Goal: Transaction & Acquisition: Purchase product/service

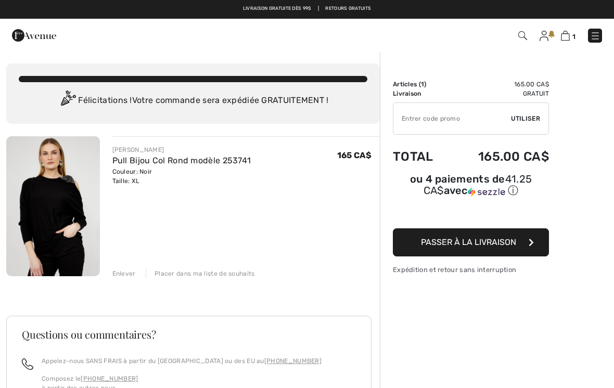
click at [493, 246] on span "Passer à la livraison" at bounding box center [468, 242] width 95 height 10
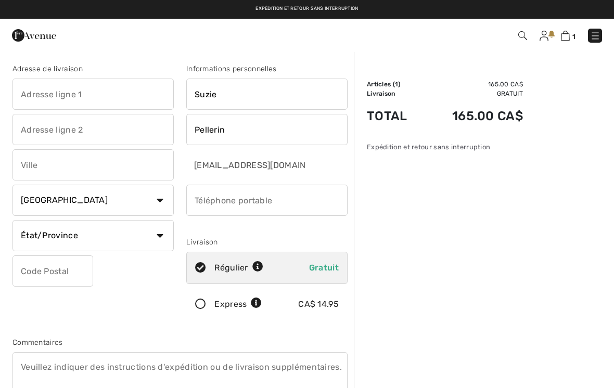
click at [36, 86] on input "text" at bounding box center [92, 94] width 161 height 31
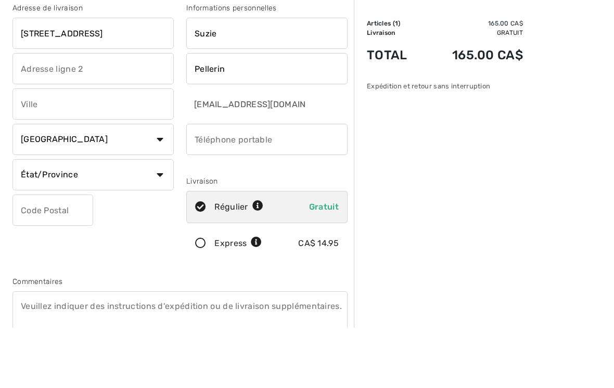
type input "250 rue de la Belize"
click at [63, 149] on input "text" at bounding box center [92, 164] width 161 height 31
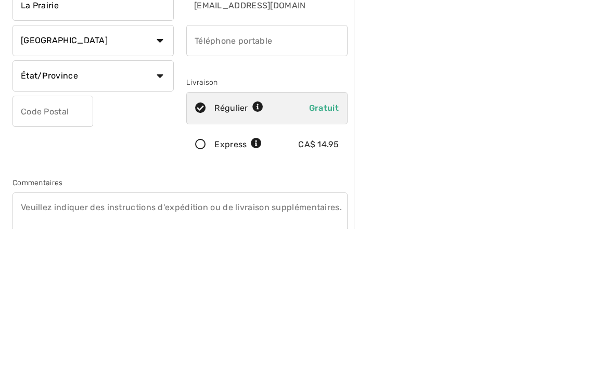
type input "La Prairie"
click at [112, 220] on select "État/Province Alberta Colombie-Britannique Ile-du-Prince-Edward Manitoba Nouvea…" at bounding box center [92, 235] width 161 height 31
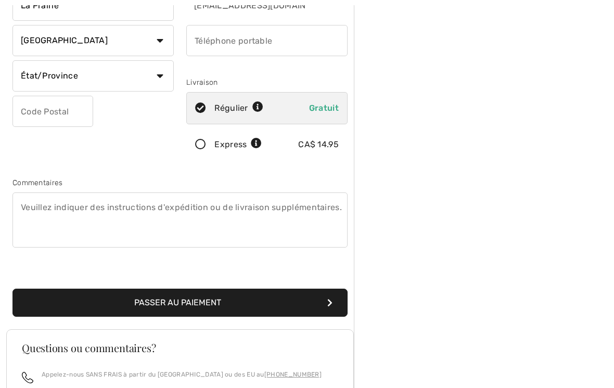
select select "QC"
click at [33, 113] on input "text" at bounding box center [52, 111] width 81 height 31
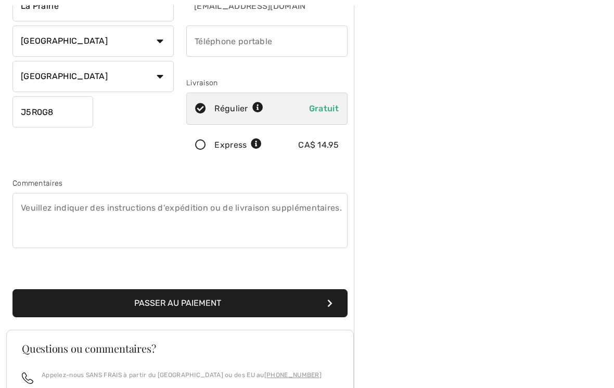
type input "J5R0G8"
click at [198, 47] on input "phone" at bounding box center [266, 40] width 161 height 31
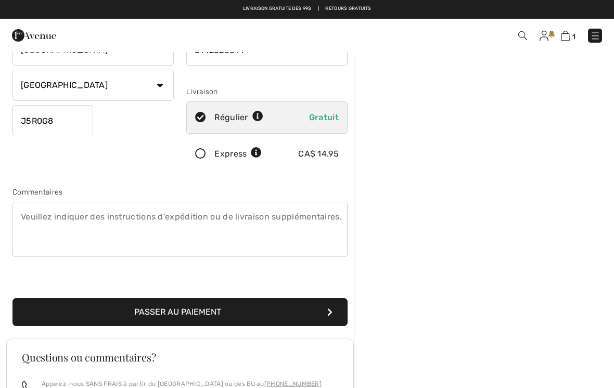
type input "5142620314"
click at [183, 317] on button "Passer au paiement" at bounding box center [179, 312] width 335 height 28
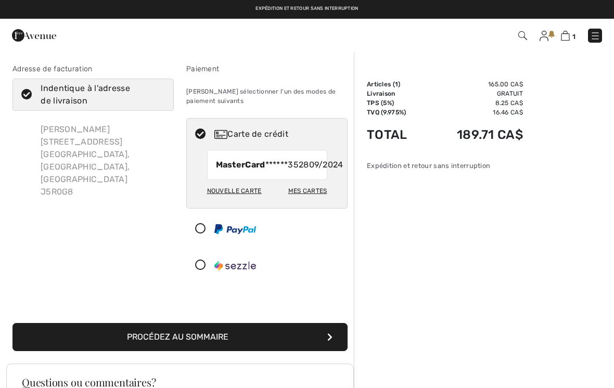
click at [248, 200] on div "Nouvelle carte" at bounding box center [234, 191] width 55 height 18
radio input "true"
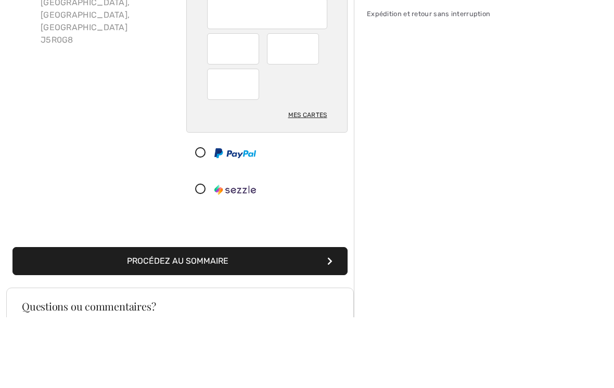
scroll to position [152, 0]
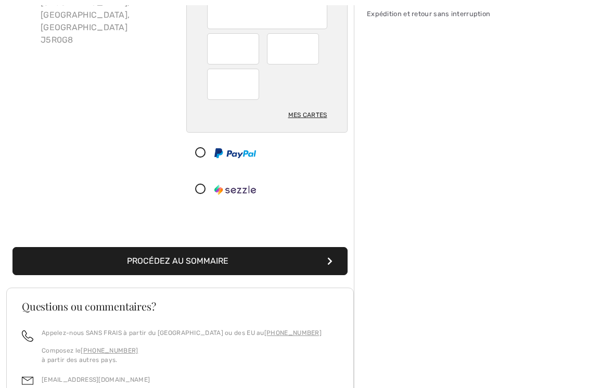
click at [165, 264] on button "Procédez au sommaire" at bounding box center [179, 261] width 335 height 28
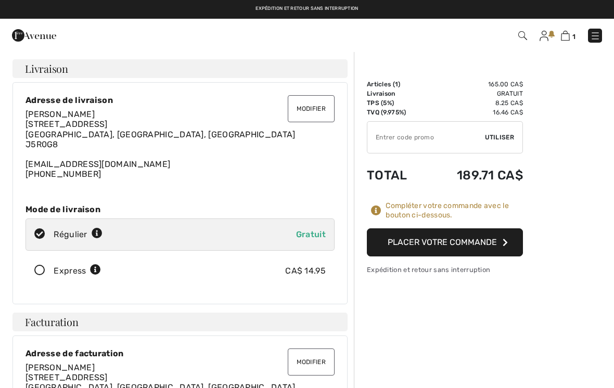
click at [458, 245] on button "Placer votre commande" at bounding box center [445, 242] width 156 height 28
